Goal: Task Accomplishment & Management: Complete application form

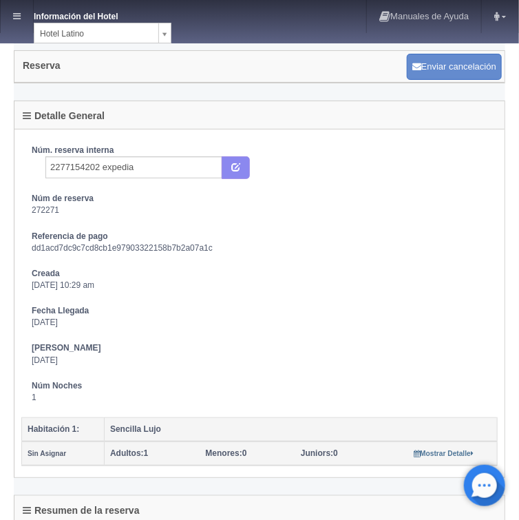
select select "625"
click at [17, 17] on icon at bounding box center [17, 16] width 8 height 9
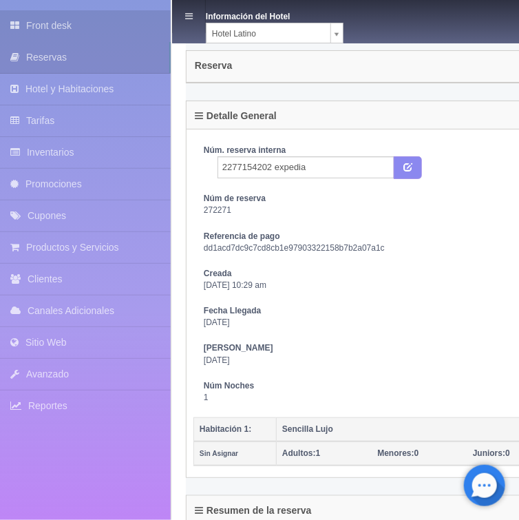
click at [59, 28] on link "Front desk" at bounding box center [85, 25] width 171 height 31
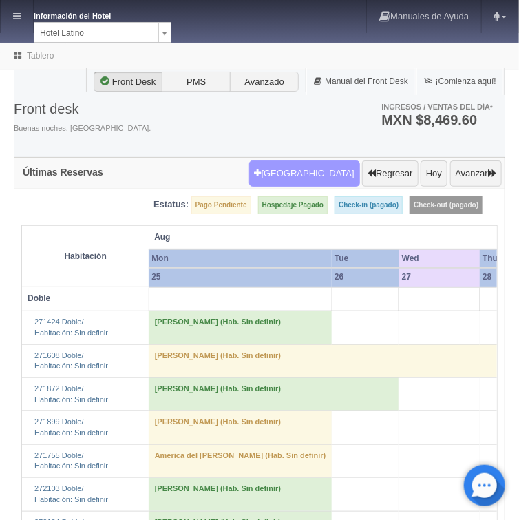
click at [300, 171] on button "[GEOGRAPHIC_DATA]" at bounding box center [304, 173] width 111 height 26
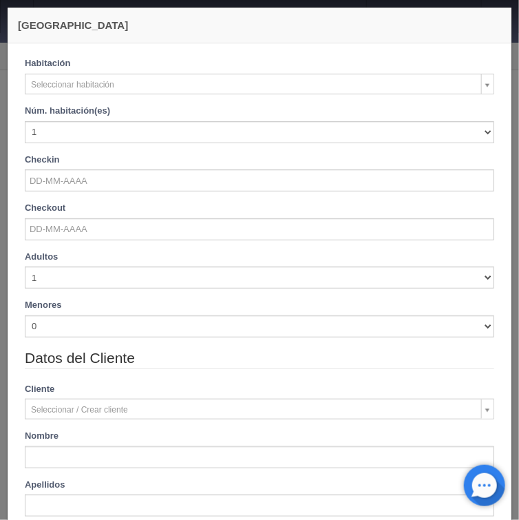
checkbox input "false"
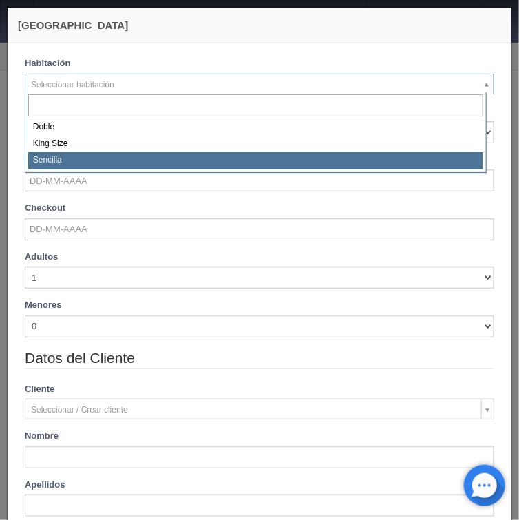
select select "2158"
checkbox input "false"
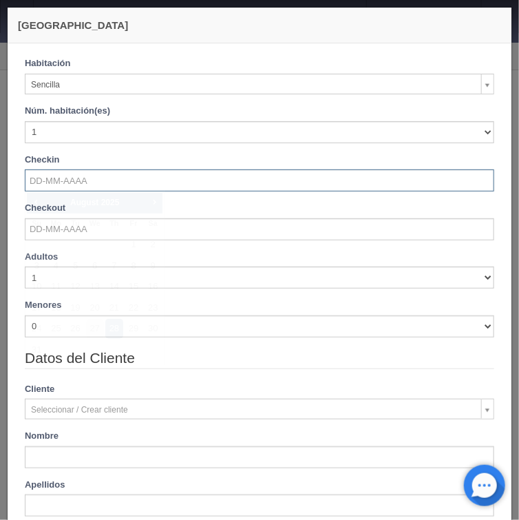
click at [54, 185] on input "text" at bounding box center [260, 180] width 470 height 22
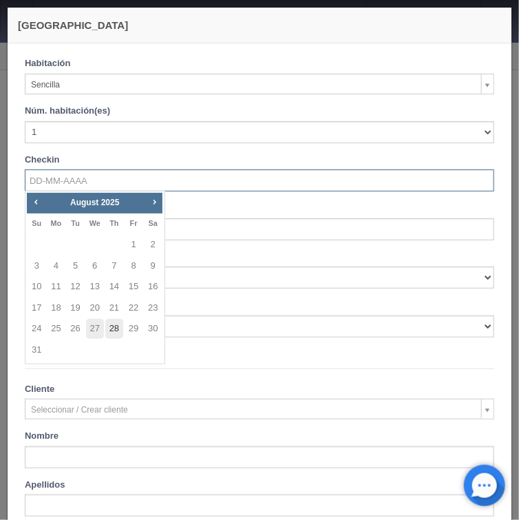
click at [116, 330] on link "28" at bounding box center [114, 329] width 18 height 20
type input "28-08-2025"
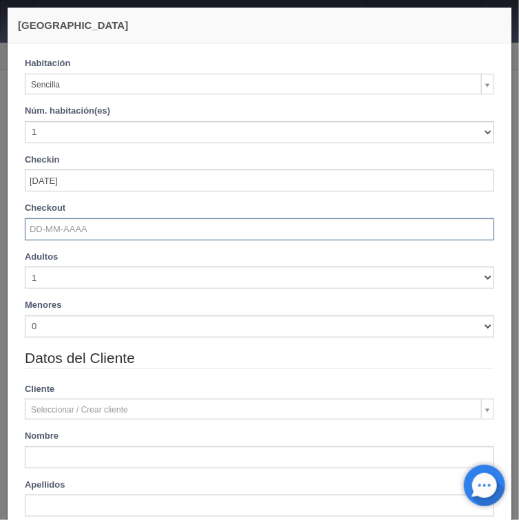
click at [69, 235] on input "text" at bounding box center [260, 229] width 470 height 22
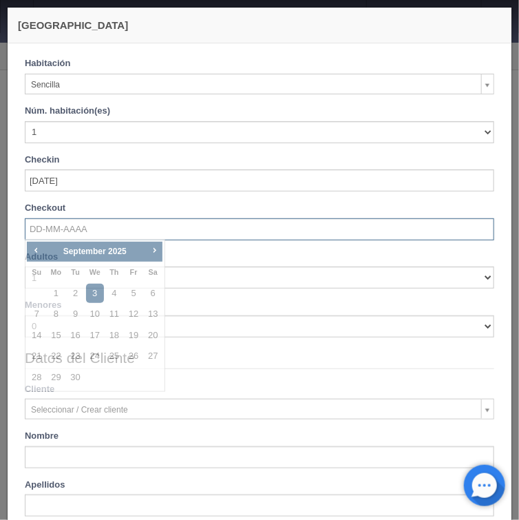
checkbox input "false"
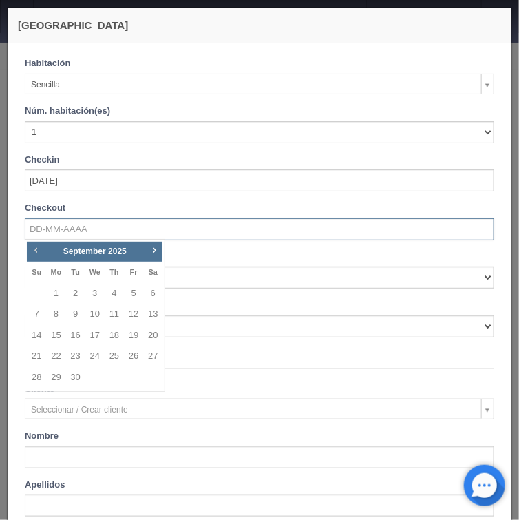
click at [40, 248] on span "Prev" at bounding box center [35, 249] width 11 height 11
click at [135, 377] on link "29" at bounding box center [134, 378] width 18 height 20
type input "[DATE]"
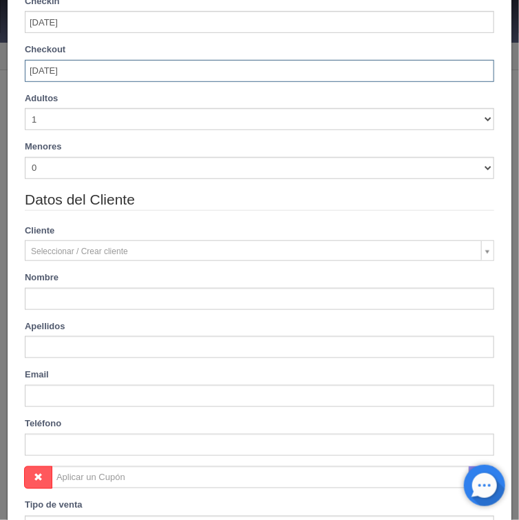
scroll to position [165, 0]
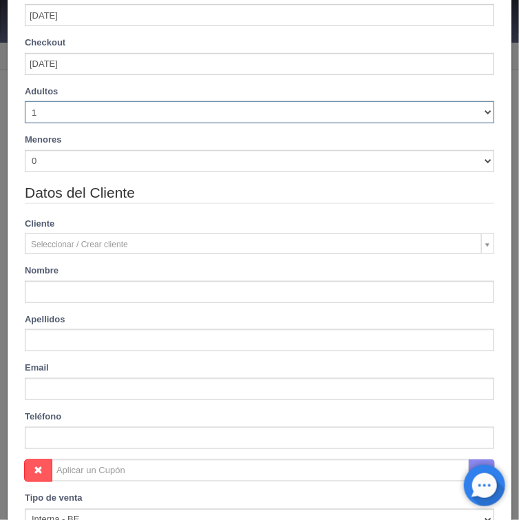
drag, startPoint x: 478, startPoint y: 113, endPoint x: 369, endPoint y: 121, distance: 109.1
click at [475, 114] on select "1 2 3 4 5 6 7 8 9 10" at bounding box center [260, 112] width 470 height 22
checkbox input "false"
select select "2"
click at [25, 102] on select "1 2 3 4 5 6 7 8 9 10" at bounding box center [260, 113] width 470 height 22
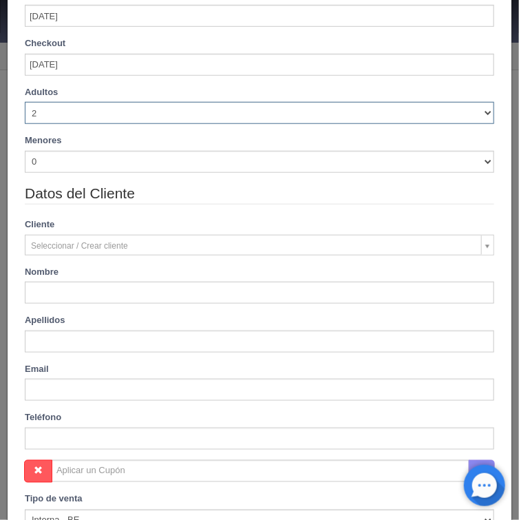
checkbox input "false"
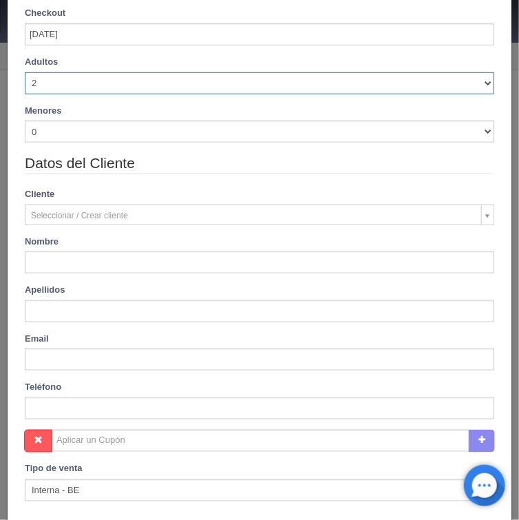
scroll to position [264, 0]
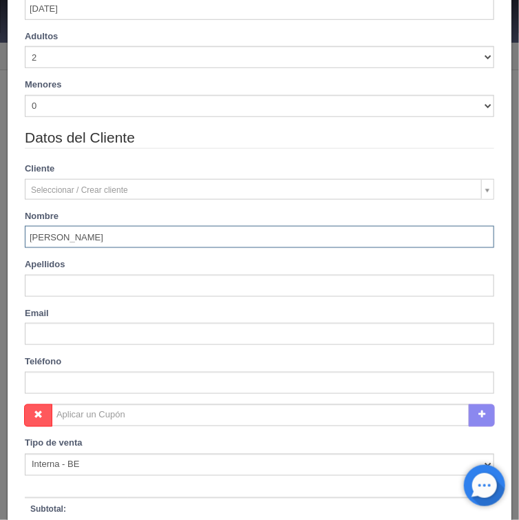
type input "[PERSON_NAME]"
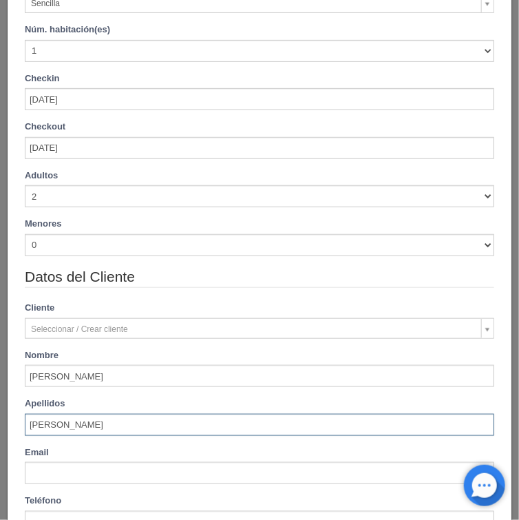
scroll to position [456, 0]
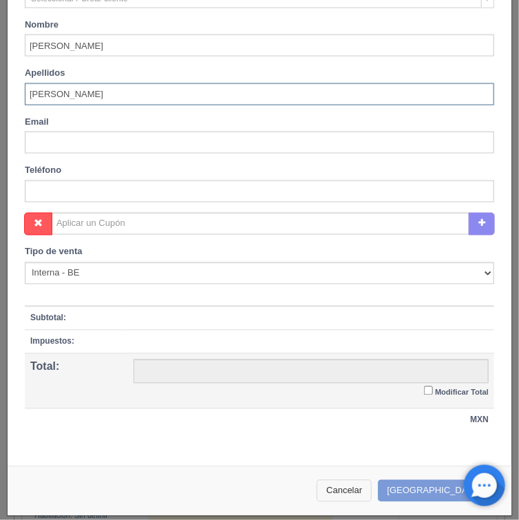
type input "[PERSON_NAME]"
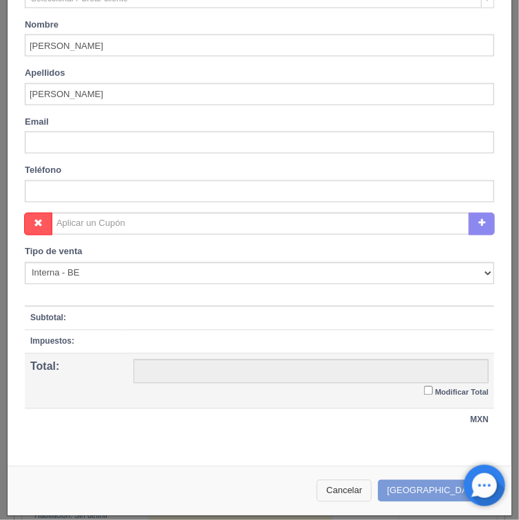
click at [371, 485] on button "Cancelar" at bounding box center [344, 491] width 55 height 23
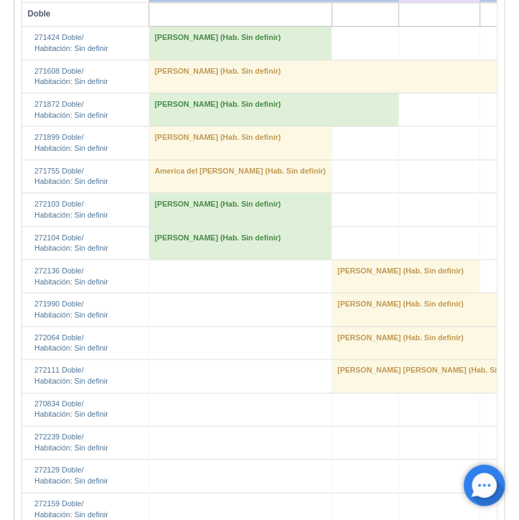
scroll to position [0, 0]
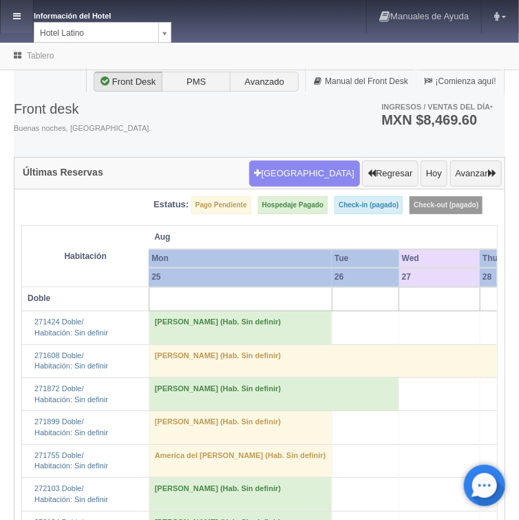
click at [19, 17] on icon at bounding box center [17, 16] width 8 height 9
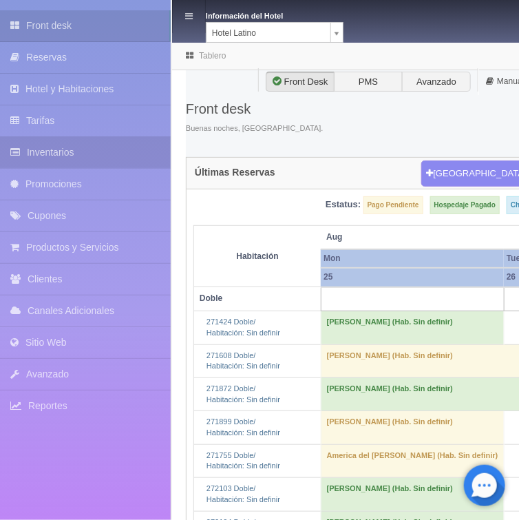
click at [48, 149] on link "Inventarios" at bounding box center [85, 152] width 171 height 31
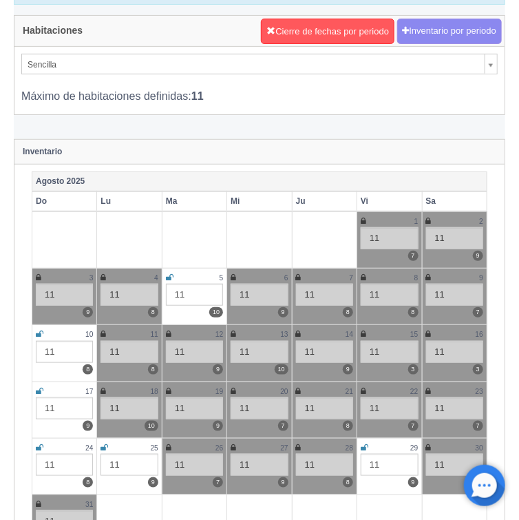
scroll to position [165, 0]
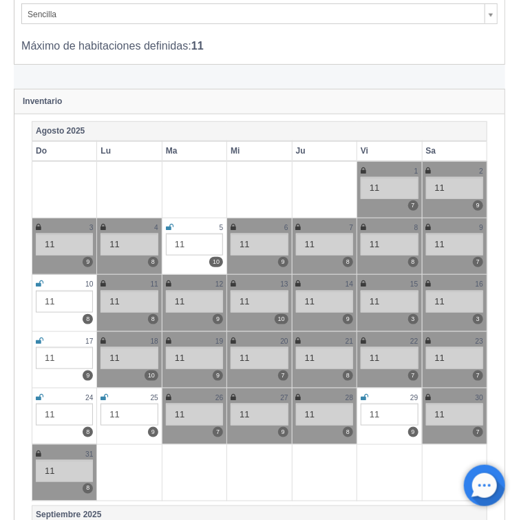
click at [299, 394] on icon at bounding box center [299, 397] width 6 height 8
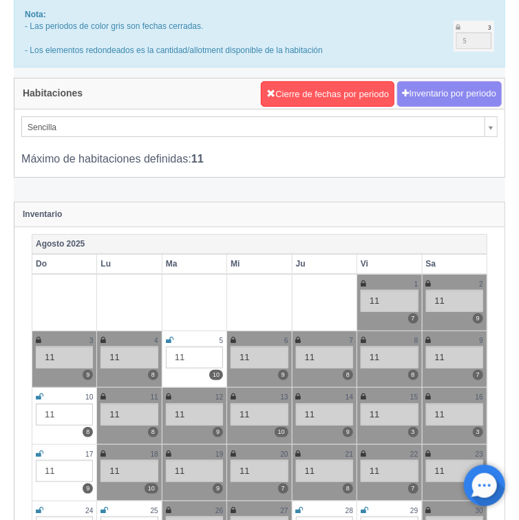
scroll to position [0, 0]
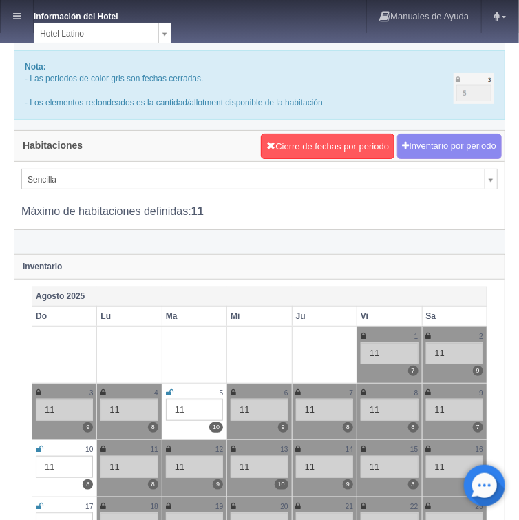
drag, startPoint x: 18, startPoint y: 17, endPoint x: 17, endPoint y: 23, distance: 7.0
click at [18, 17] on icon at bounding box center [17, 16] width 8 height 9
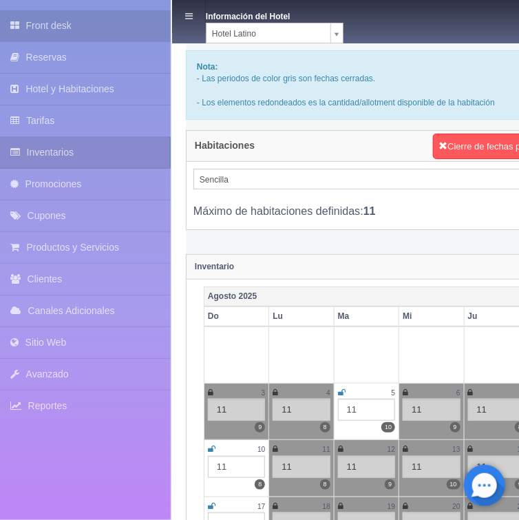
click at [54, 26] on link "Front desk" at bounding box center [85, 25] width 171 height 31
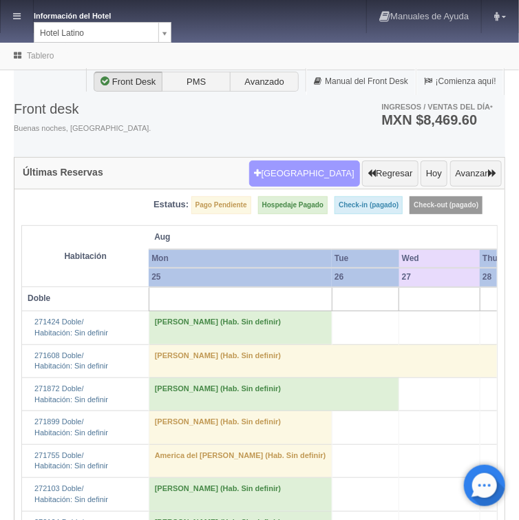
click at [286, 160] on button "[GEOGRAPHIC_DATA]" at bounding box center [304, 173] width 111 height 26
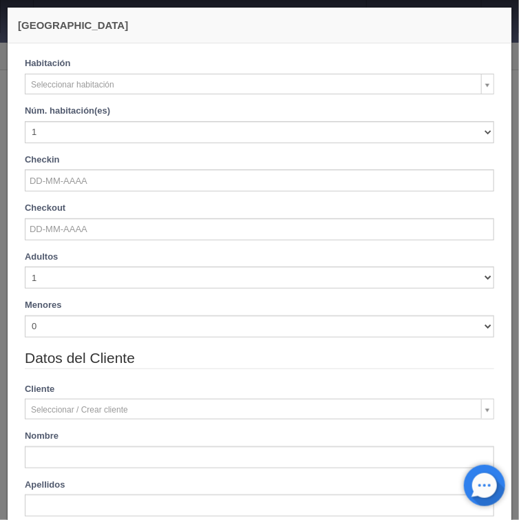
checkbox input "false"
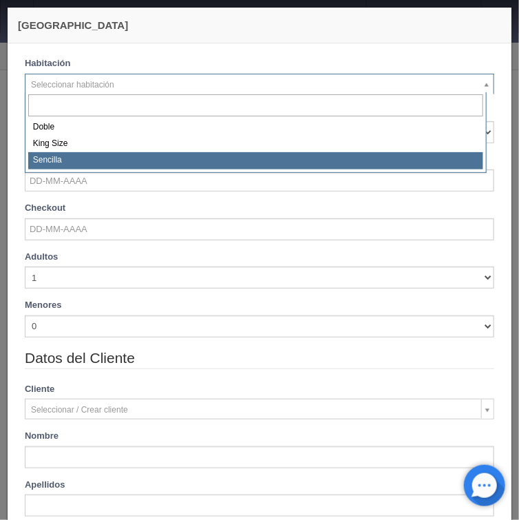
select select "2158"
checkbox input "false"
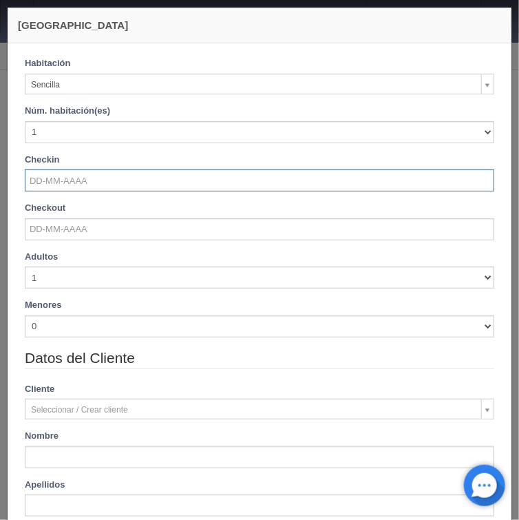
click at [72, 174] on input "text" at bounding box center [260, 180] width 470 height 22
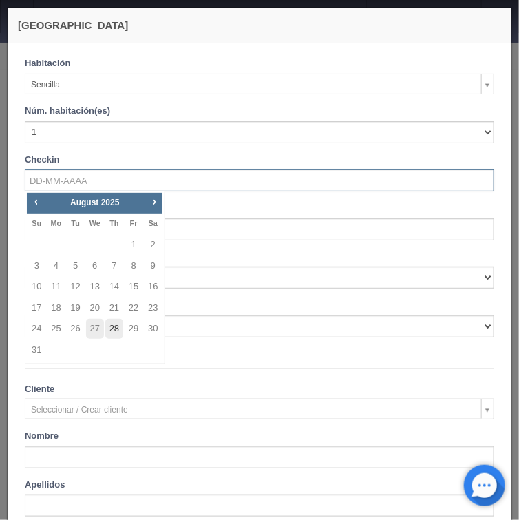
click at [118, 333] on link "28" at bounding box center [114, 329] width 18 height 20
type input "28-08-2025"
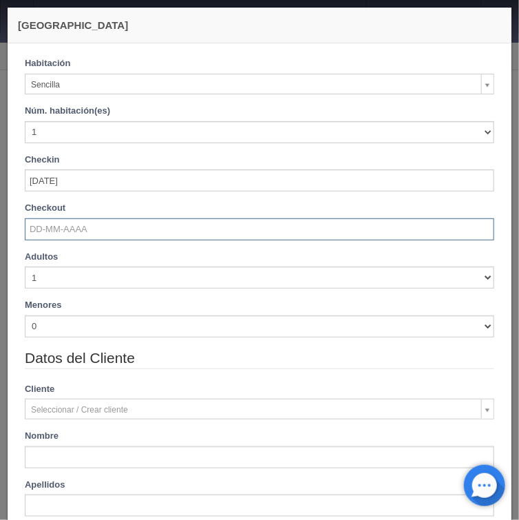
click at [63, 232] on input "text" at bounding box center [260, 229] width 470 height 22
checkbox input "false"
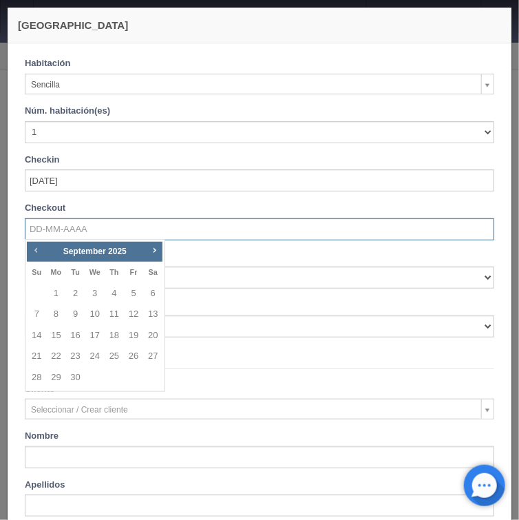
click at [38, 250] on span "Prev" at bounding box center [35, 249] width 11 height 11
click at [136, 379] on link "29" at bounding box center [134, 378] width 18 height 20
type input "29-08-2025"
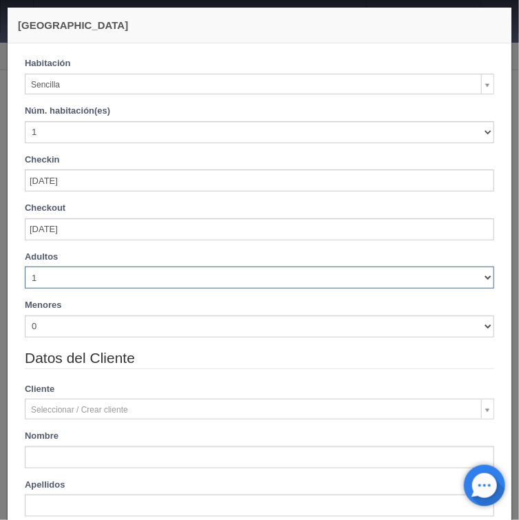
click at [480, 277] on select "1 2 3 4 5 6 7 8 9 10" at bounding box center [260, 277] width 470 height 22
checkbox input "false"
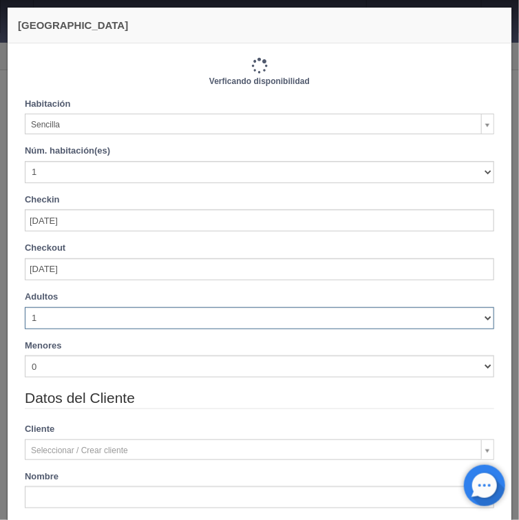
type input "720.00"
checkbox input "false"
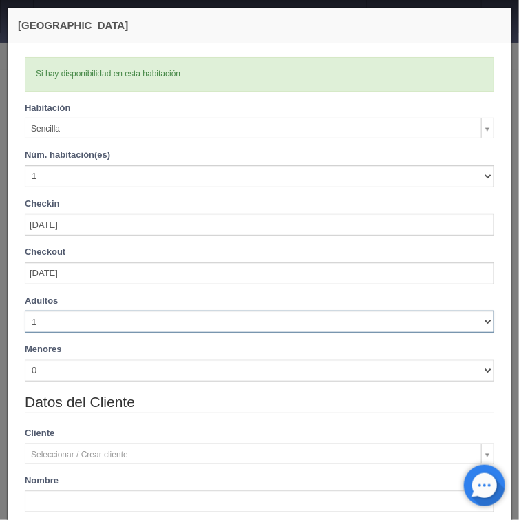
select select "2"
click at [25, 310] on select "1 2 3 4 5 6 7 8 9 10" at bounding box center [260, 321] width 470 height 22
checkbox input "false"
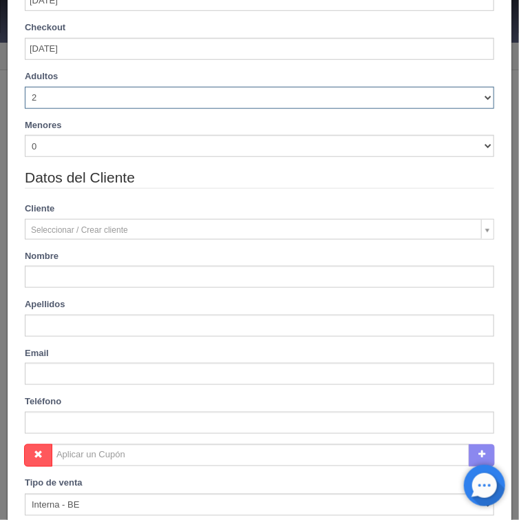
type input "720.00"
checkbox input "false"
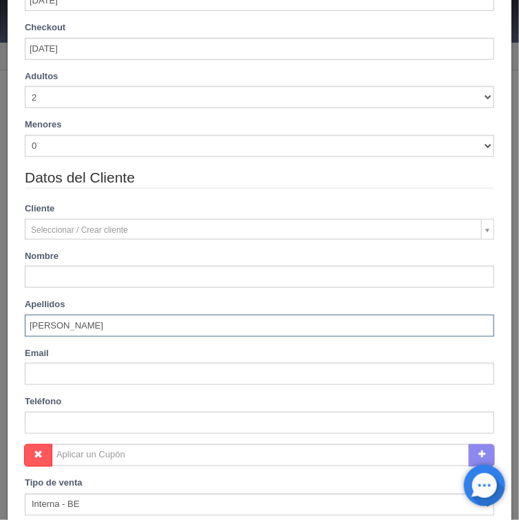
type input "Pulido Rodriguez"
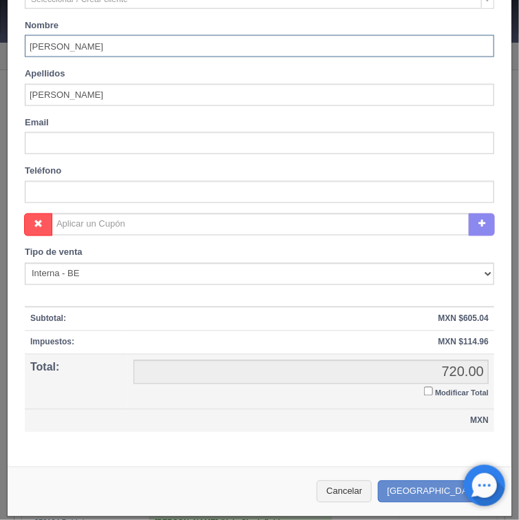
scroll to position [456, 0]
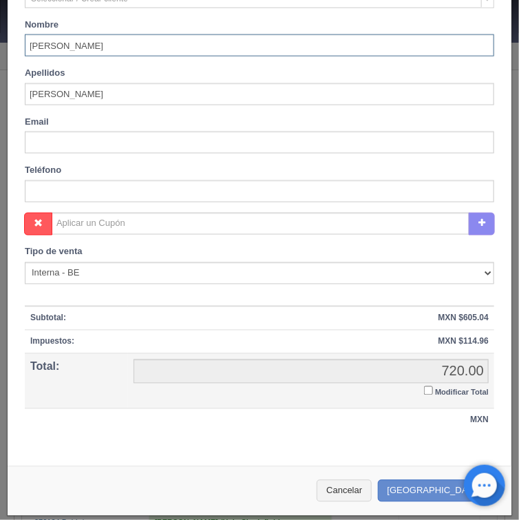
type input "Juan Manuel"
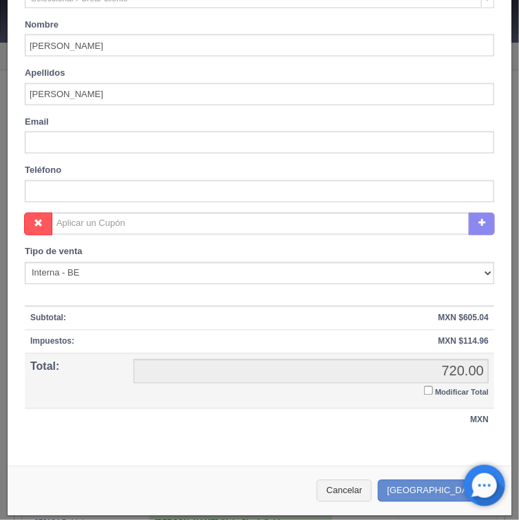
drag, startPoint x: 421, startPoint y: 388, endPoint x: 399, endPoint y: 394, distance: 22.9
click at [424, 388] on input "Modificar Total" at bounding box center [428, 390] width 9 height 9
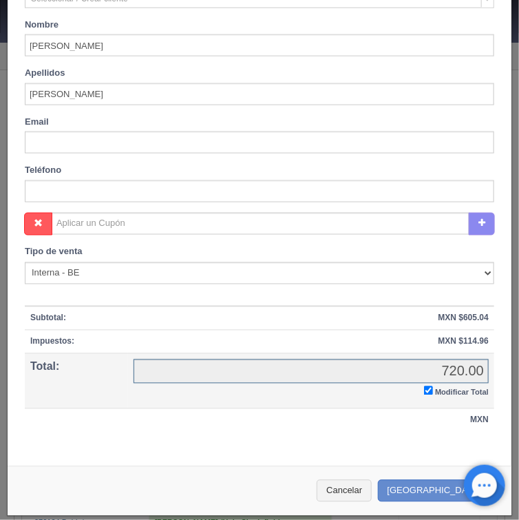
checkbox input "true"
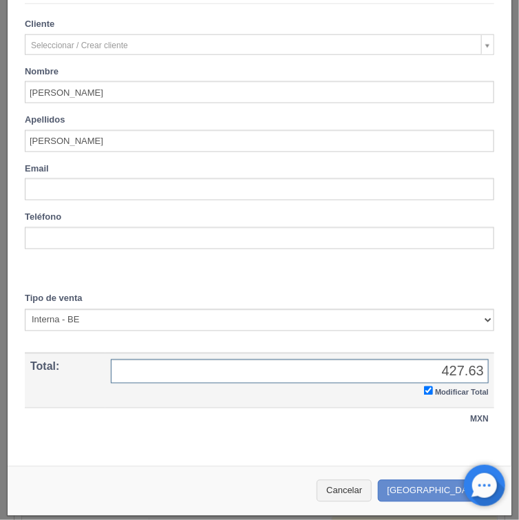
scroll to position [110, 0]
type input "427.63"
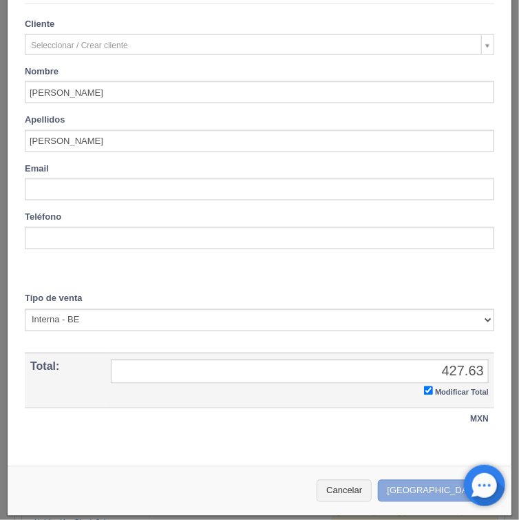
click at [421, 487] on button "Crear Reserva" at bounding box center [438, 491] width 120 height 23
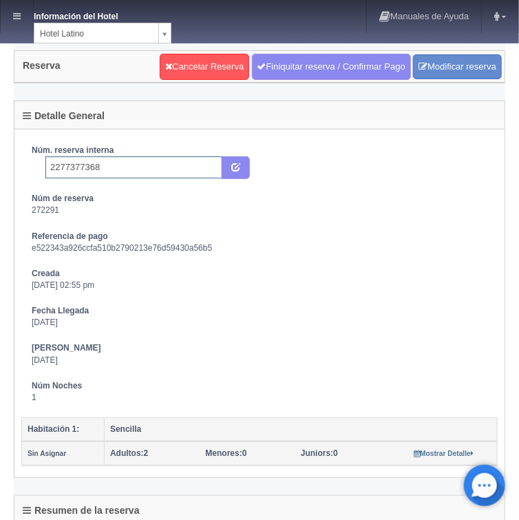
click at [115, 165] on input "2277377368" at bounding box center [133, 167] width 177 height 22
click at [233, 165] on icon "submit" at bounding box center [235, 166] width 9 height 9
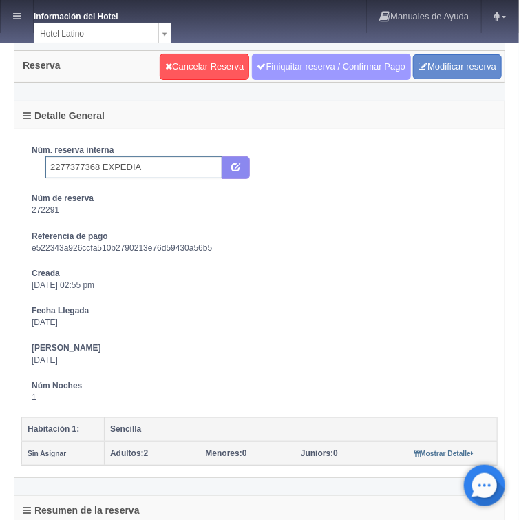
click at [274, 63] on link "Finiquitar reserva / Confirmar Pago" at bounding box center [331, 67] width 159 height 26
type input "2277377368 EXPEDIA"
click at [285, 66] on link "Finiquitar reserva / Confirmar Pago" at bounding box center [331, 67] width 159 height 26
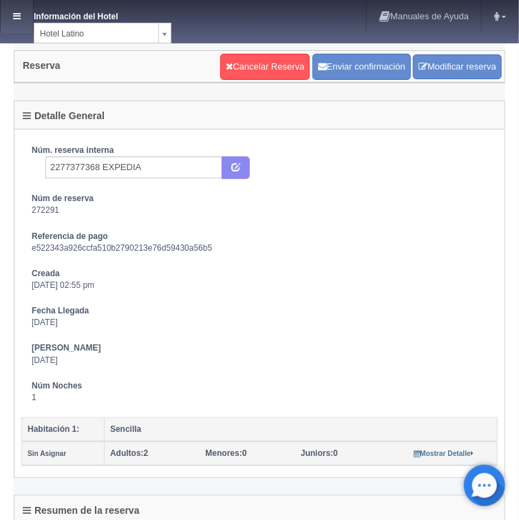
click at [14, 20] on icon at bounding box center [17, 16] width 8 height 9
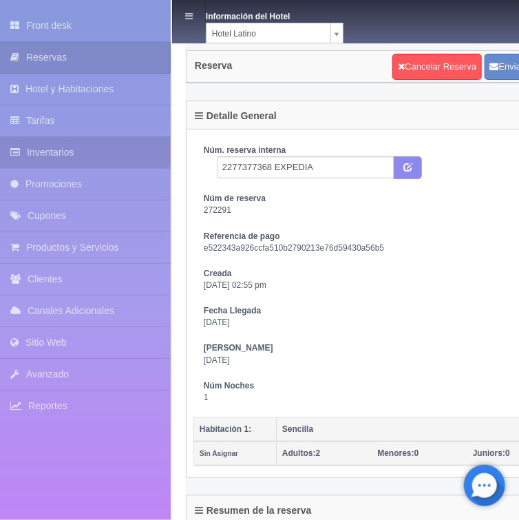
drag, startPoint x: 50, startPoint y: 154, endPoint x: 59, endPoint y: 150, distance: 9.9
click at [52, 152] on link "Inventarios" at bounding box center [85, 152] width 171 height 31
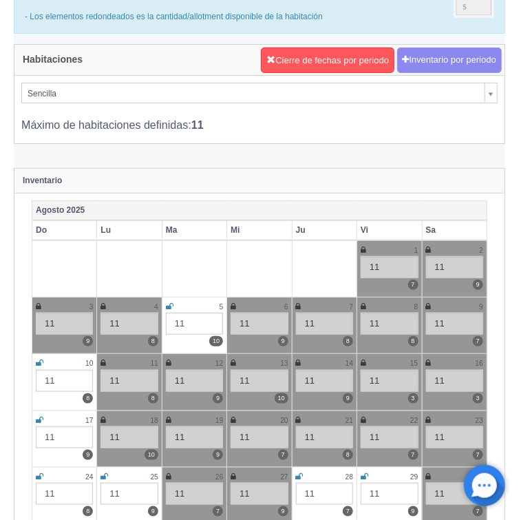
scroll to position [220, 0]
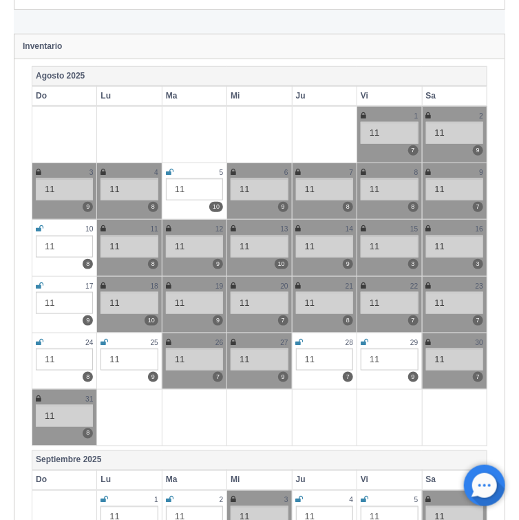
click at [299, 341] on icon at bounding box center [300, 342] width 8 height 8
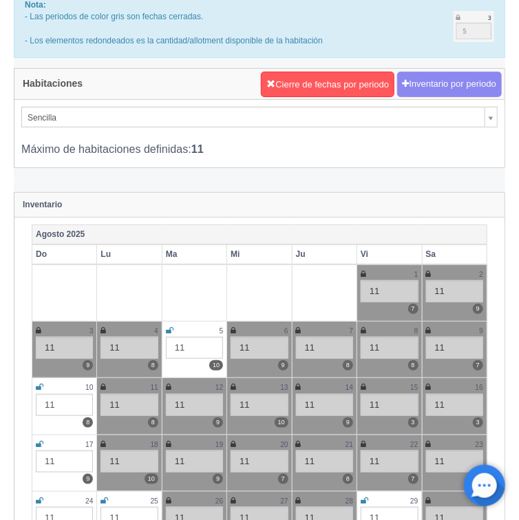
scroll to position [0, 0]
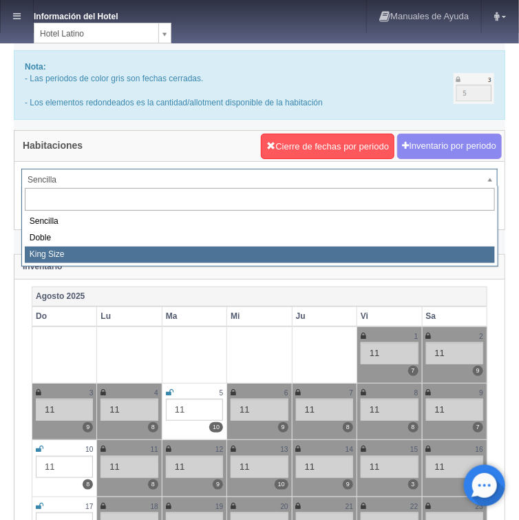
select select "2160"
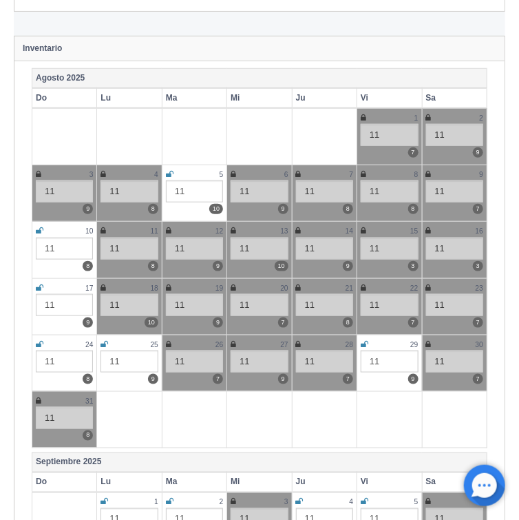
scroll to position [220, 0]
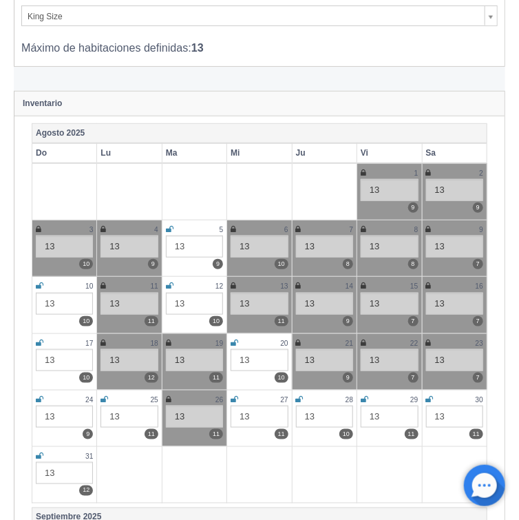
scroll to position [165, 0]
